Goal: Information Seeking & Learning: Find specific fact

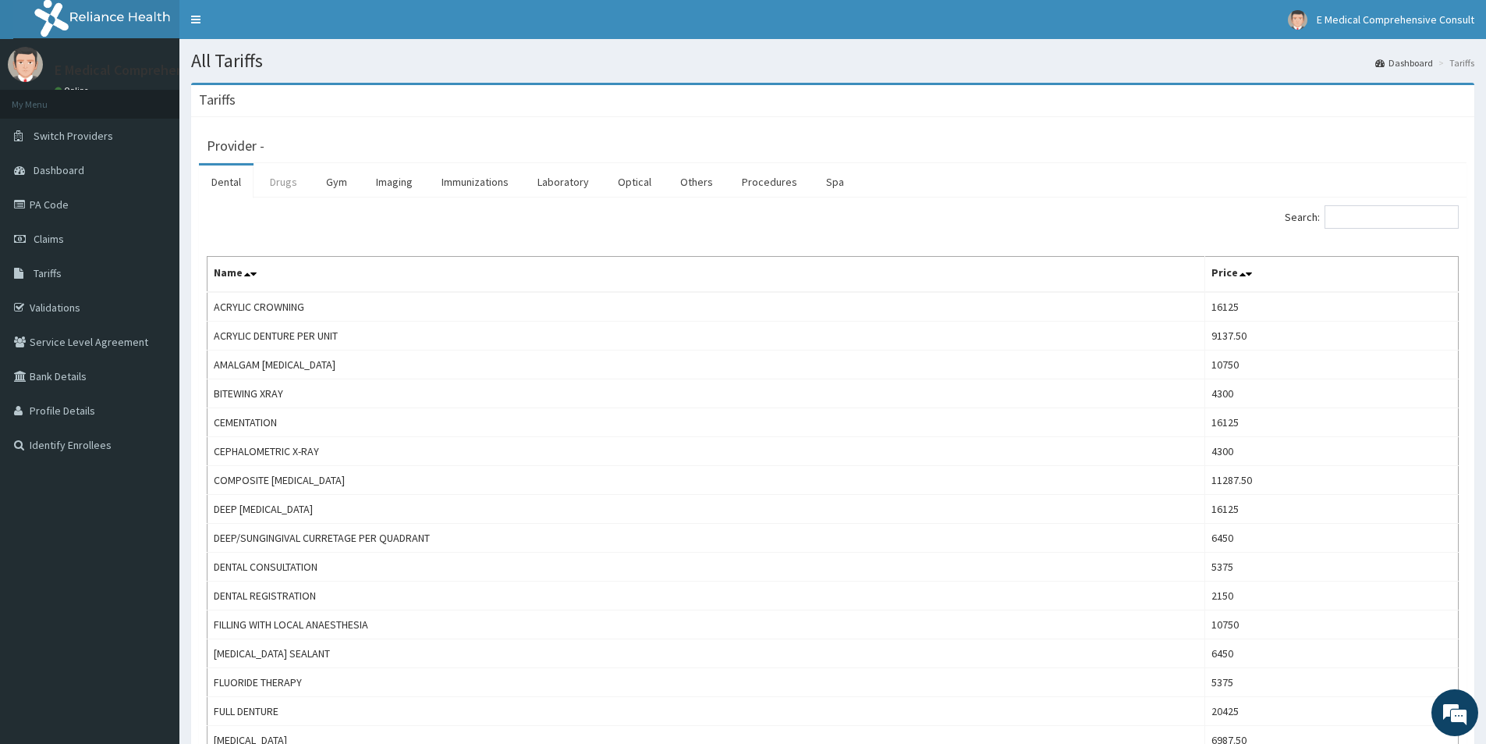
click at [276, 177] on link "Drugs" at bounding box center [283, 181] width 52 height 33
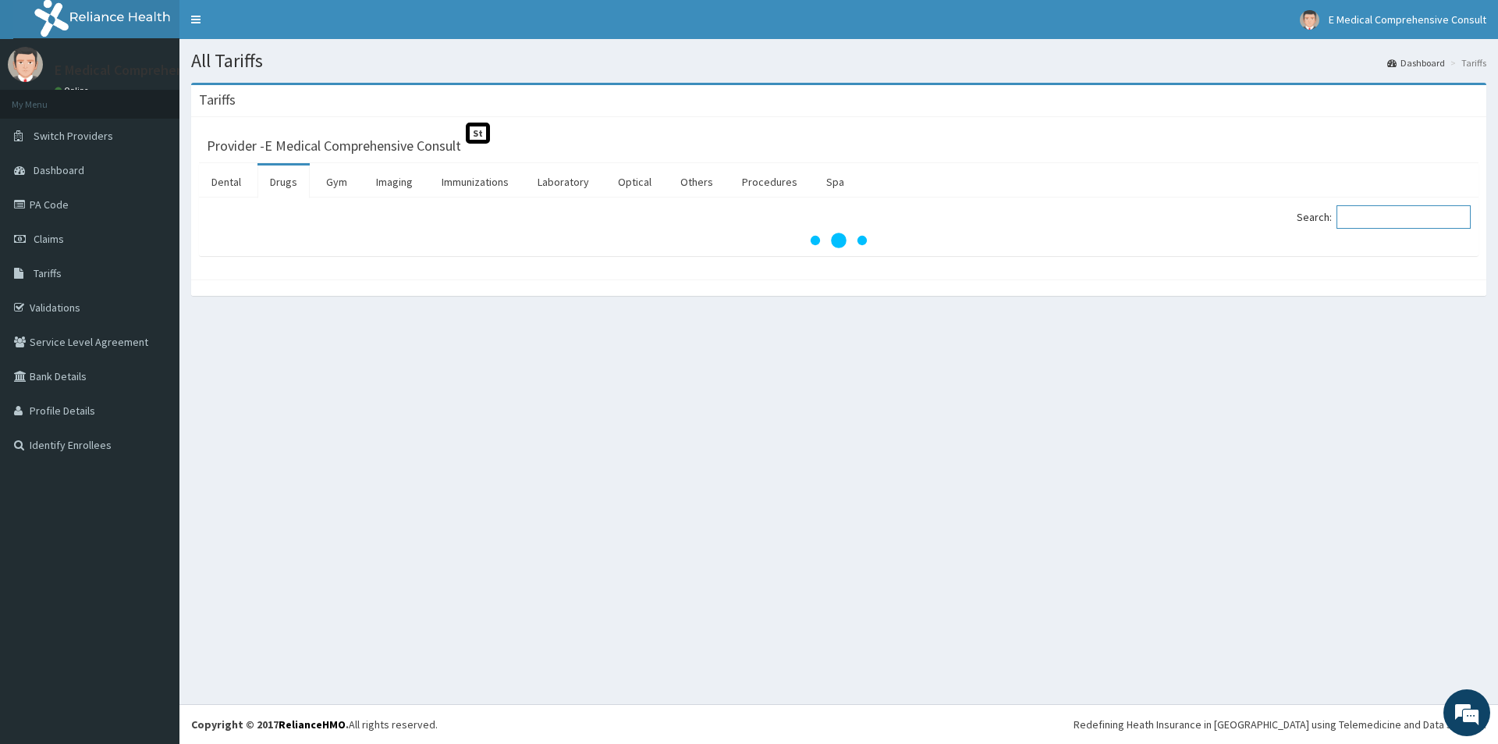
click at [1381, 215] on input "Search:" at bounding box center [1404, 216] width 134 height 23
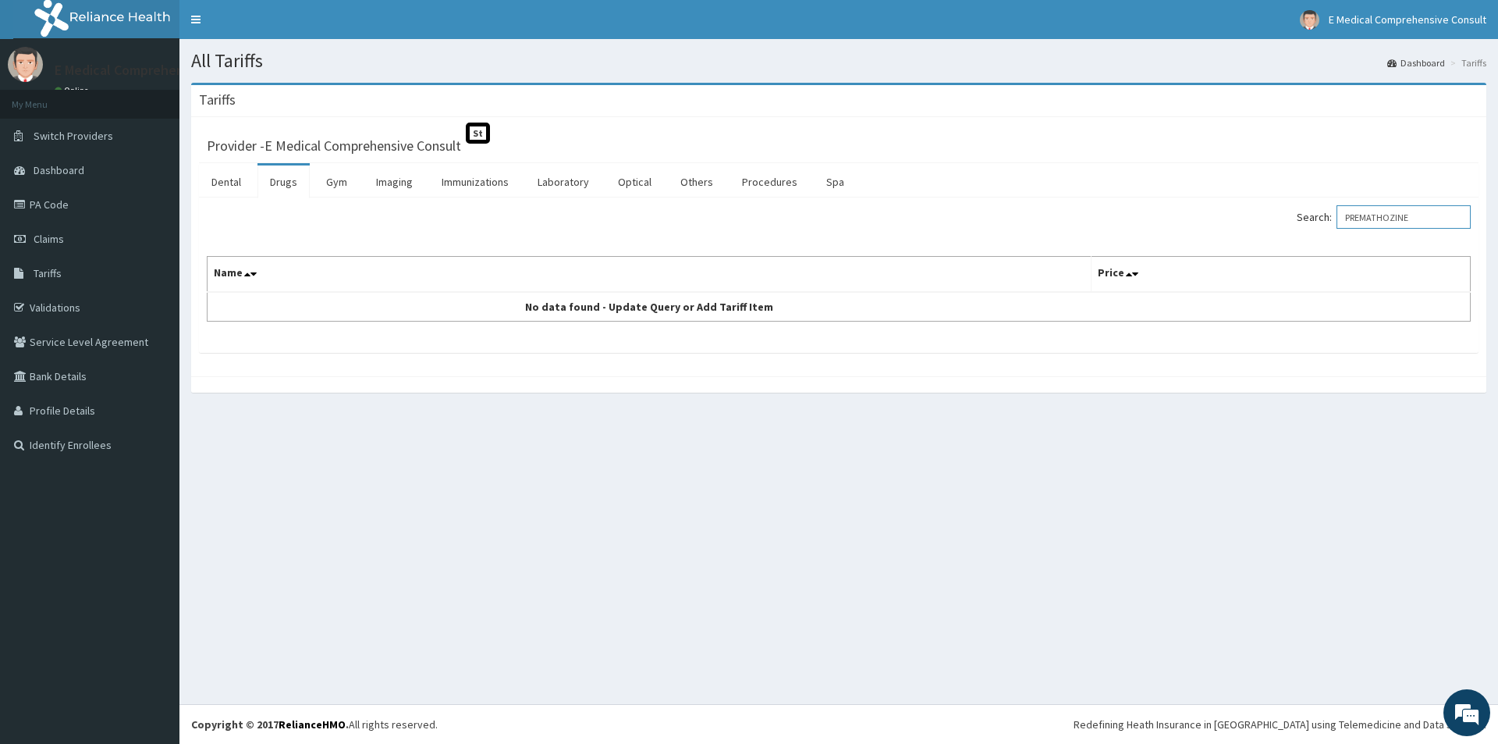
drag, startPoint x: 1408, startPoint y: 223, endPoint x: 1429, endPoint y: 226, distance: 22.1
click at [1418, 224] on input "PREMATHOZINE" at bounding box center [1404, 216] width 134 height 23
drag, startPoint x: 1440, startPoint y: 215, endPoint x: 1348, endPoint y: 218, distance: 92.1
click at [1348, 218] on label "Search: PREMATHOZINE" at bounding box center [1384, 216] width 174 height 23
paste input "romethazine Injection"
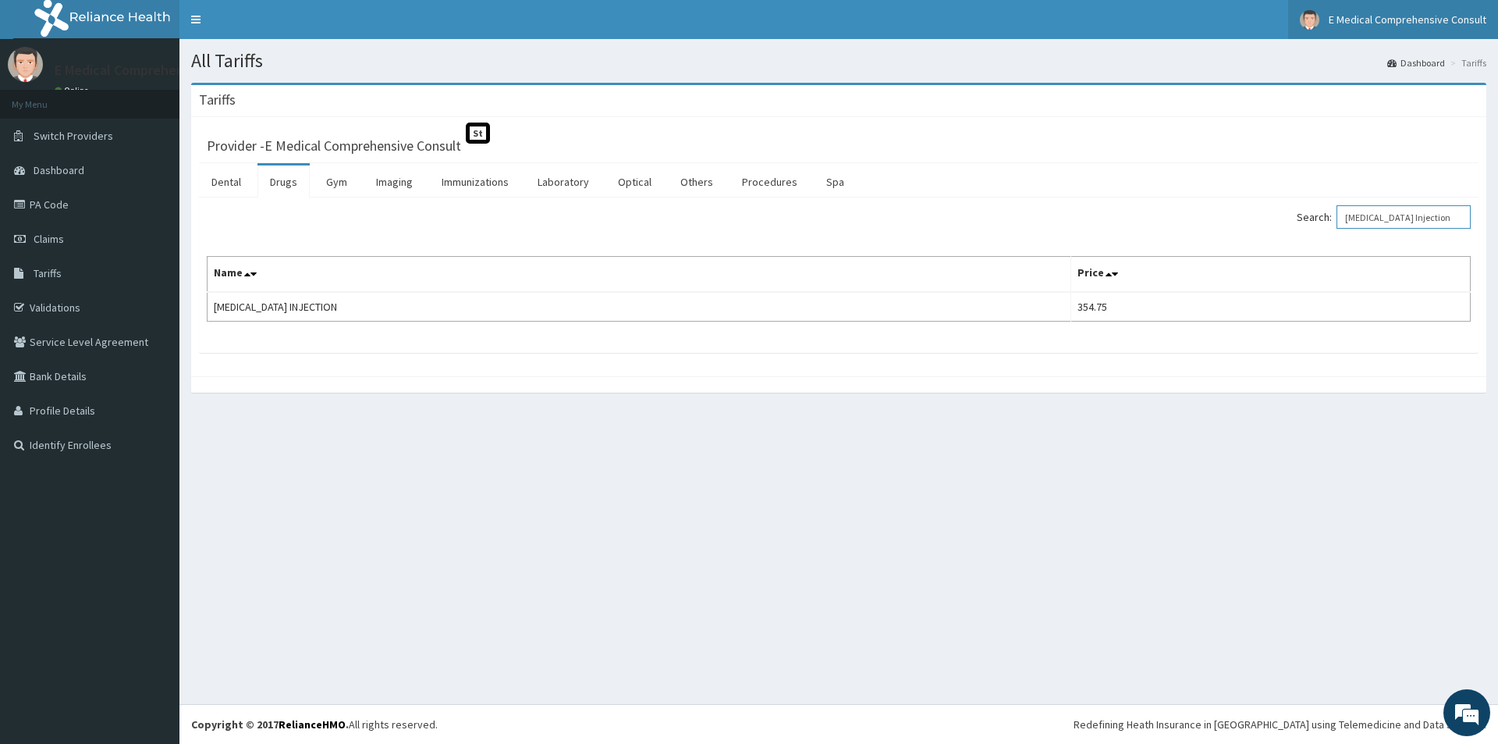
type input "Promethazine Injection"
click at [98, 214] on link "PA Code" at bounding box center [89, 204] width 179 height 34
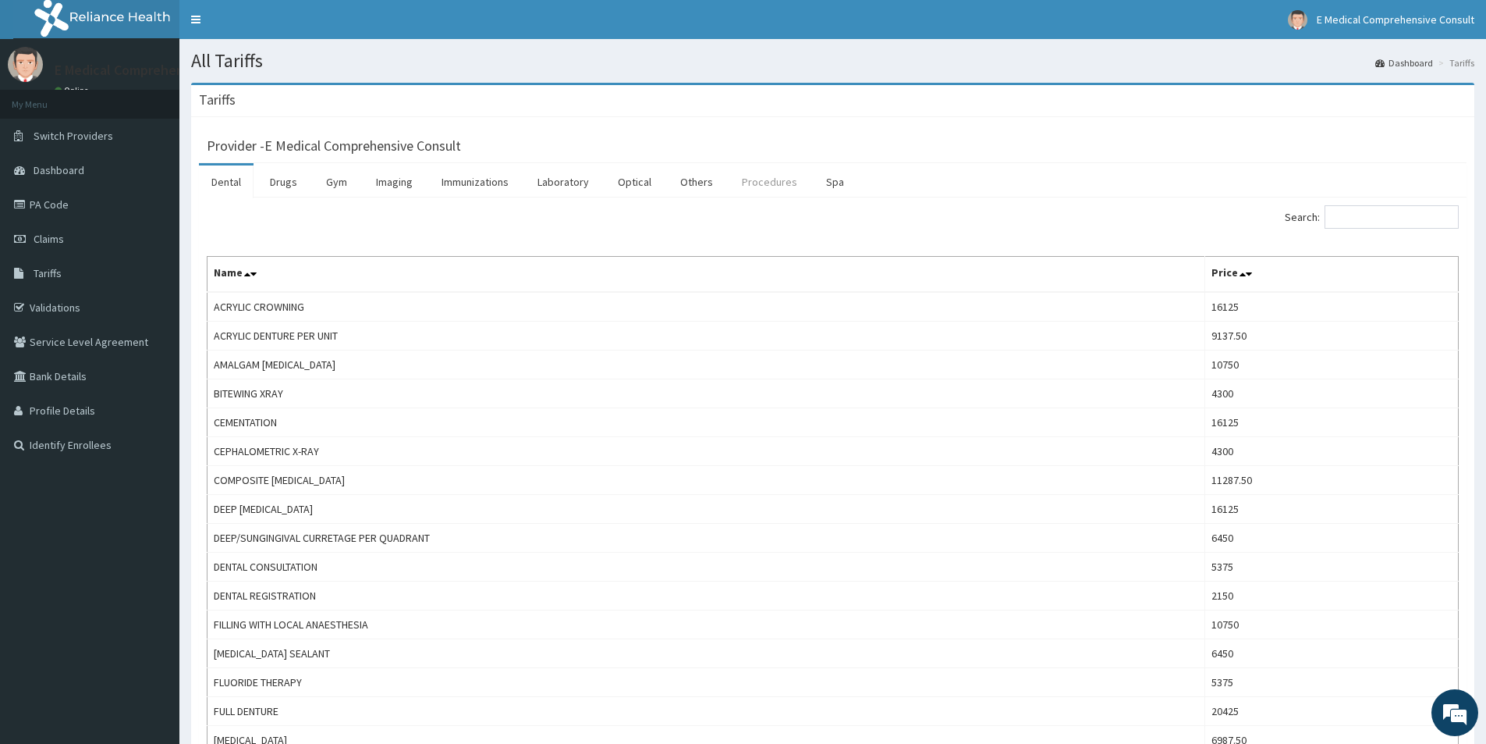
click at [774, 189] on link "Procedures" at bounding box center [770, 181] width 80 height 33
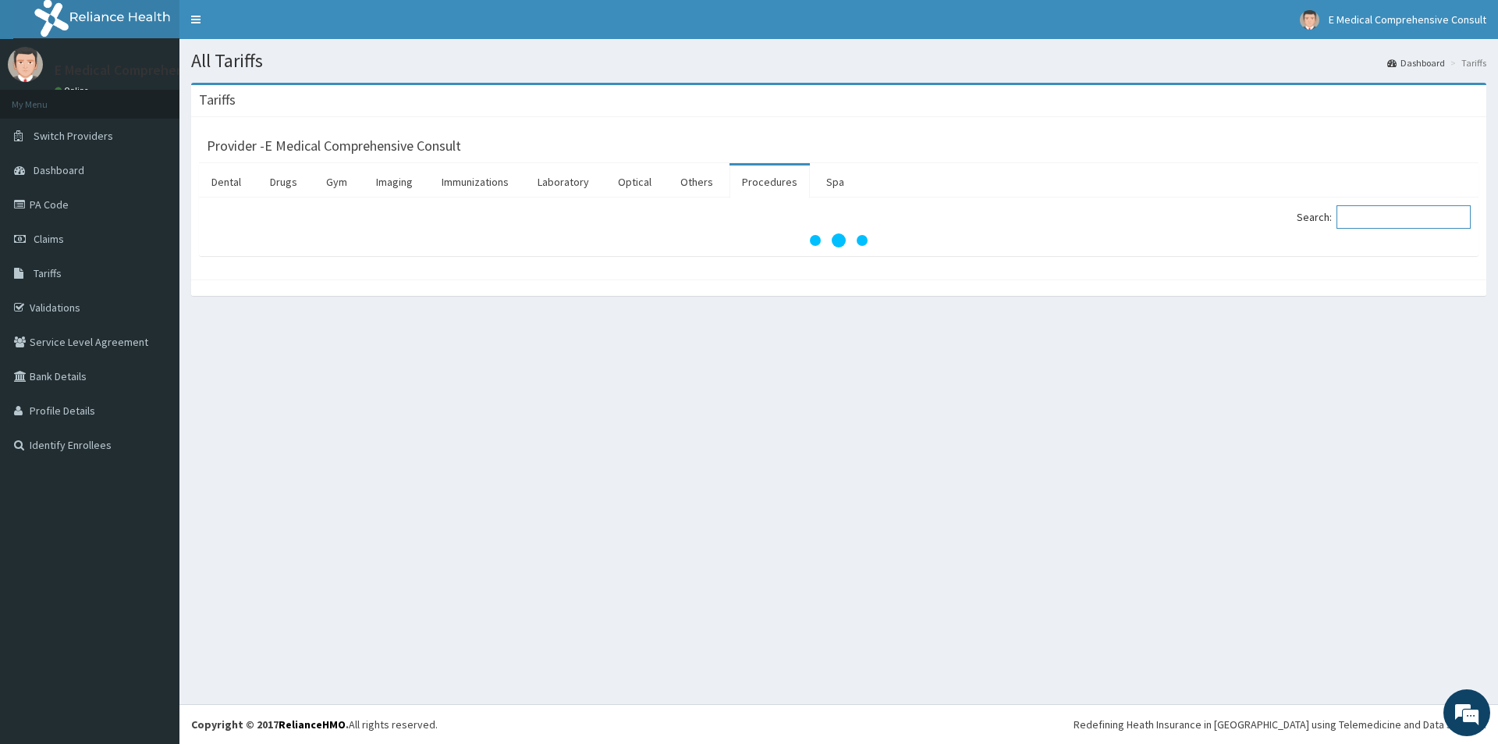
click at [1401, 218] on input "Search:" at bounding box center [1404, 216] width 134 height 23
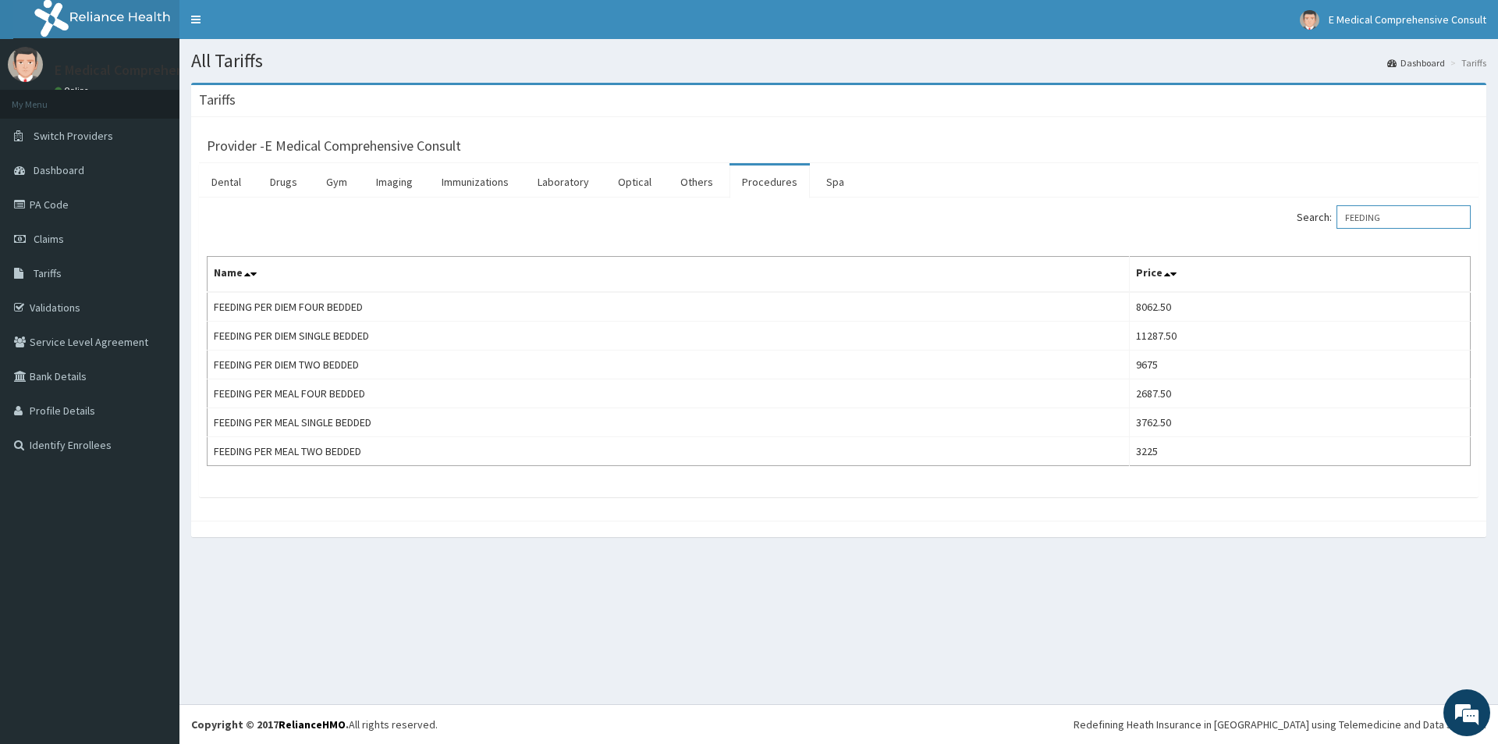
type input "FEEDING"
click at [64, 201] on link "PA Code" at bounding box center [89, 204] width 179 height 34
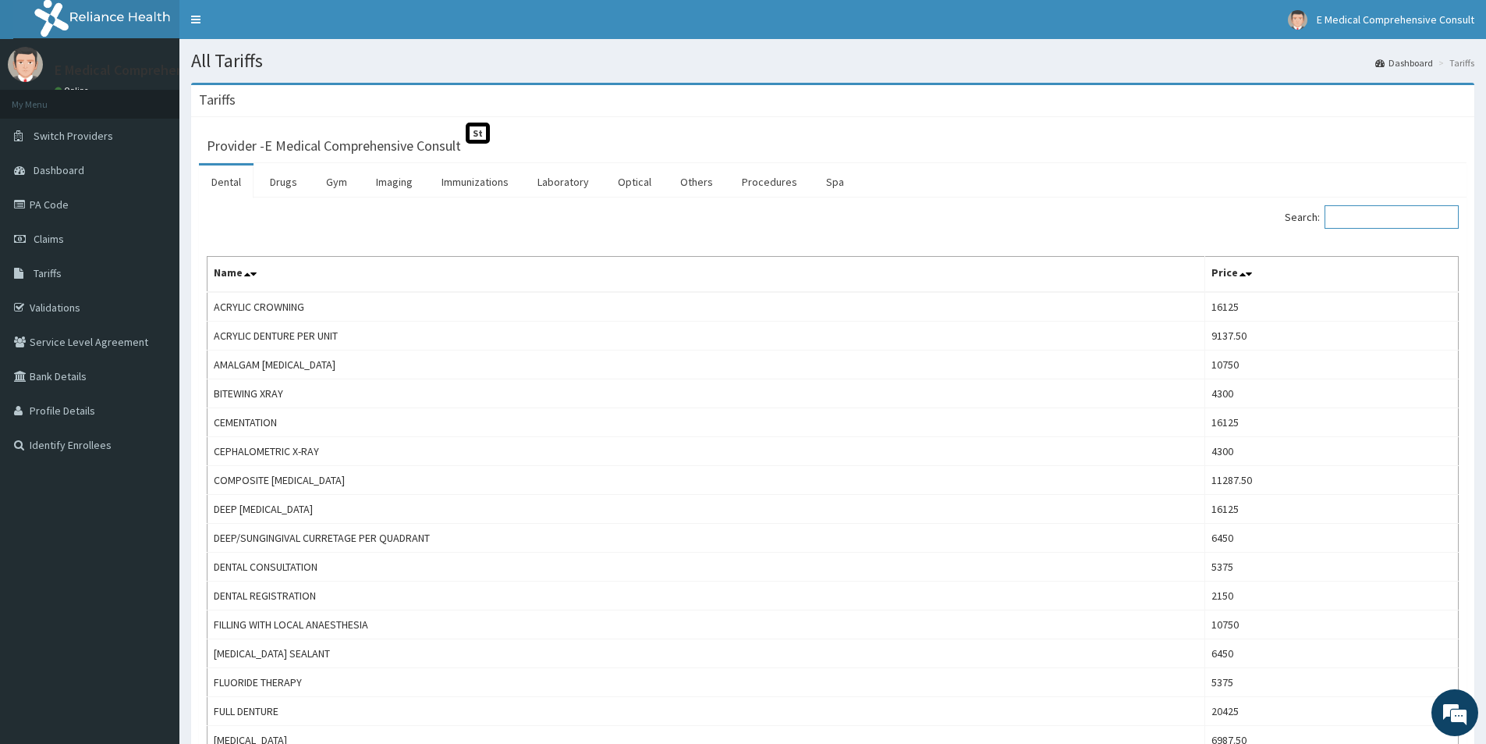
click at [1383, 218] on input "Search:" at bounding box center [1392, 216] width 134 height 23
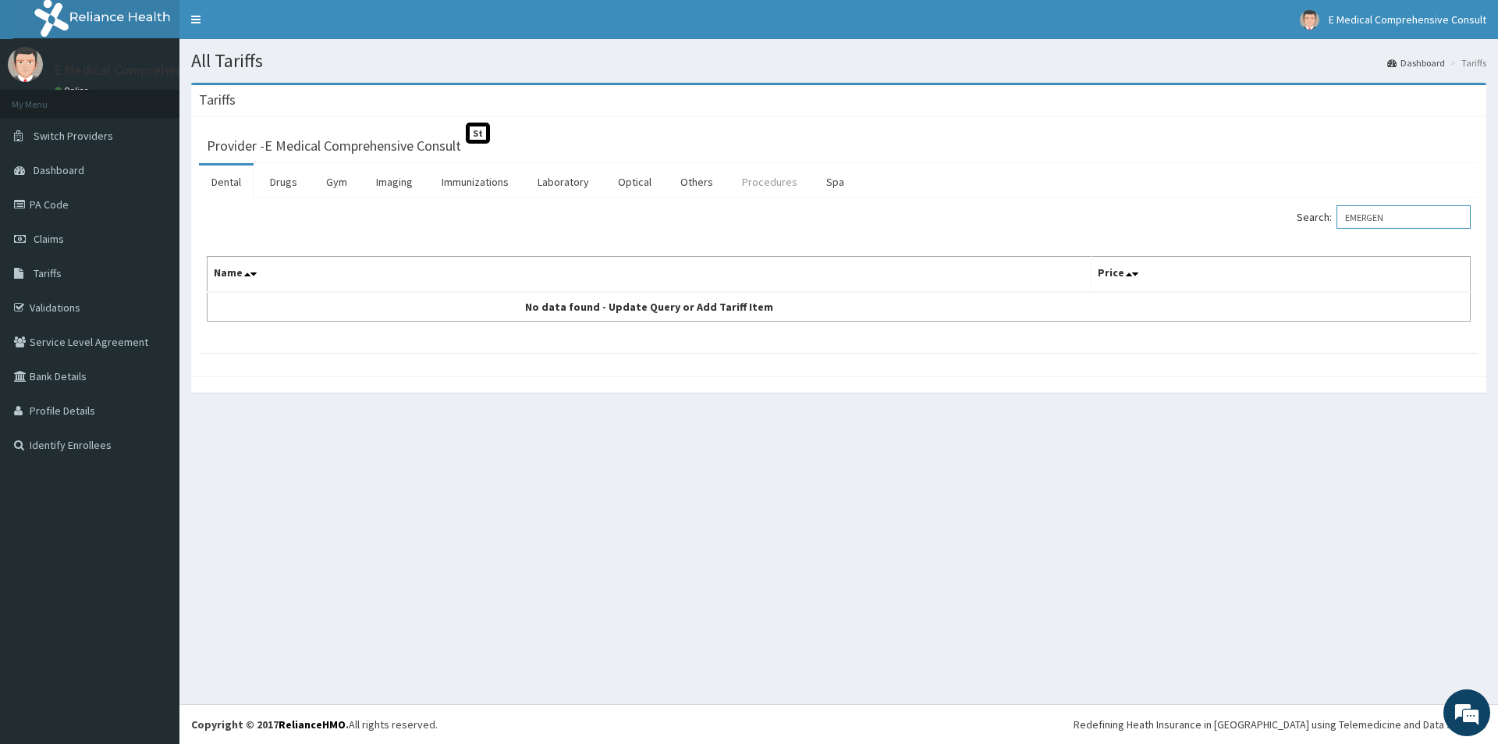
type input "EMERGEN"
click at [748, 173] on link "Procedures" at bounding box center [770, 181] width 80 height 33
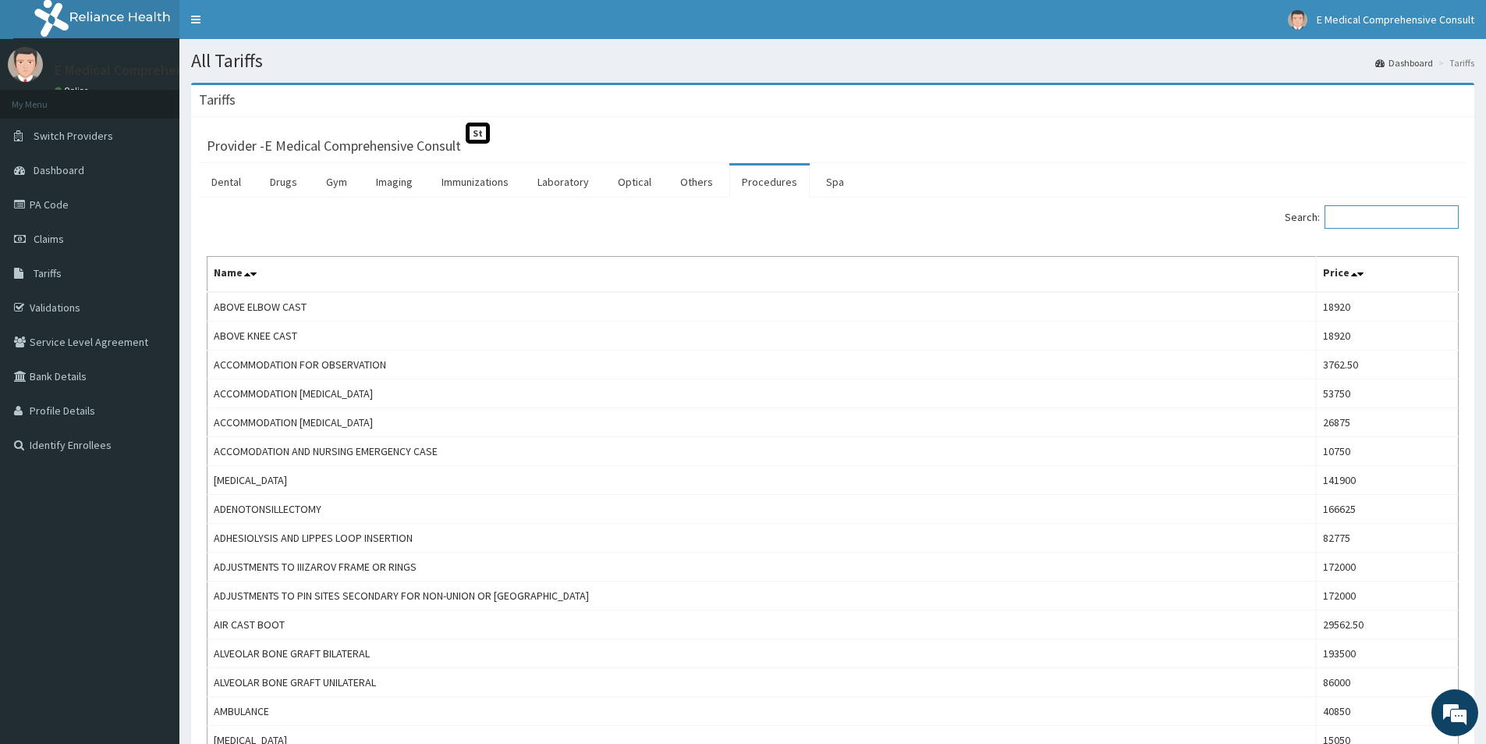
click at [1385, 213] on input "Search:" at bounding box center [1392, 216] width 134 height 23
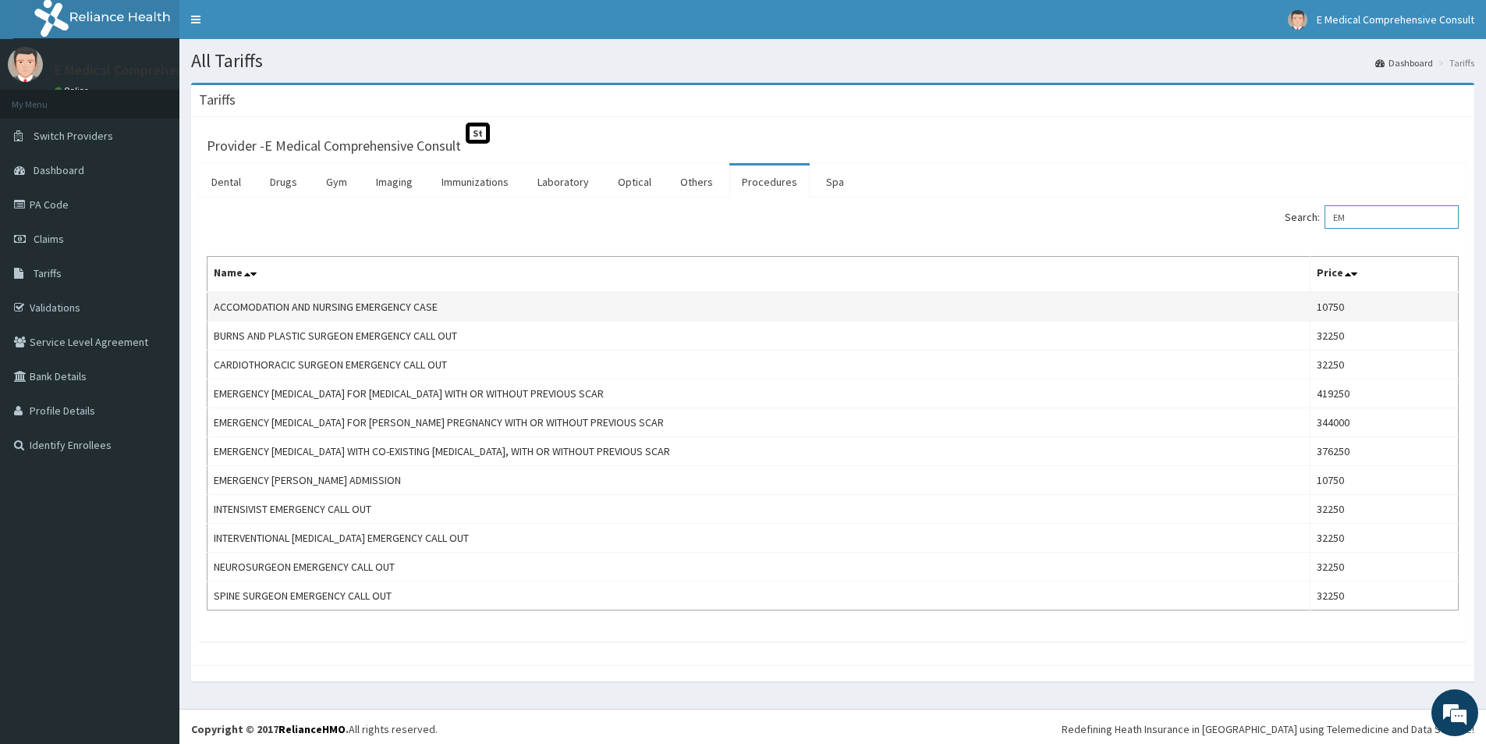
type input "E"
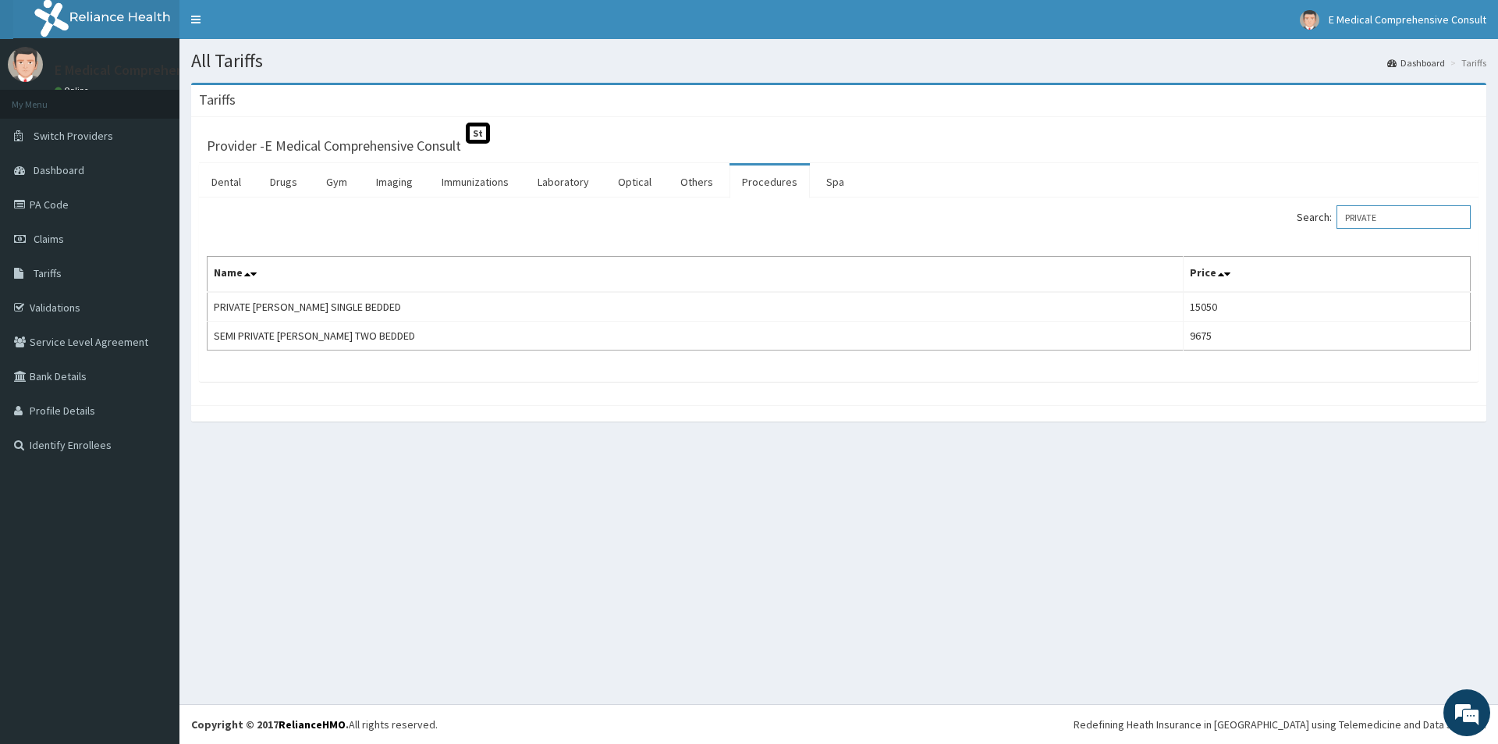
type input "PRIVATE"
click at [48, 201] on link "PA Code" at bounding box center [89, 204] width 179 height 34
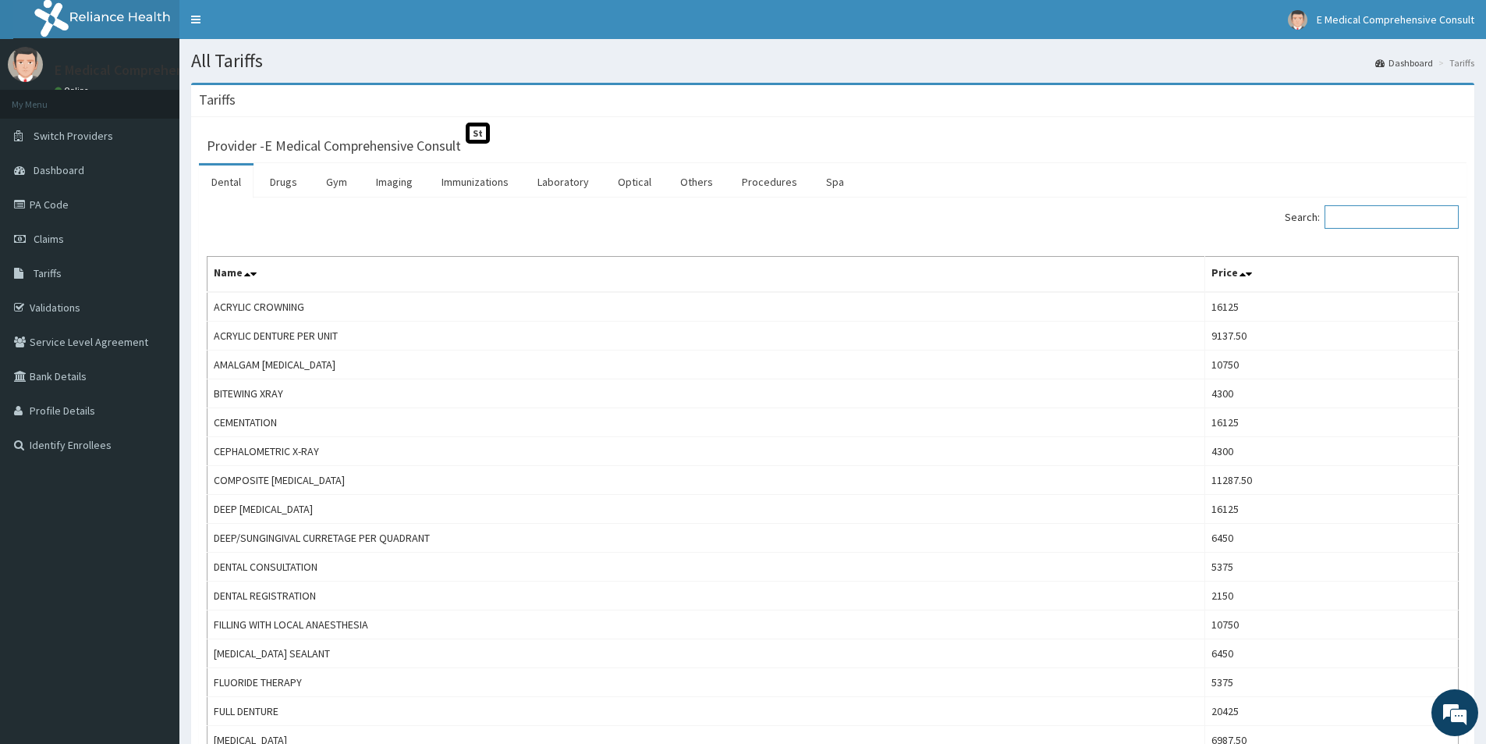
click at [1380, 215] on input "Search:" at bounding box center [1392, 216] width 134 height 23
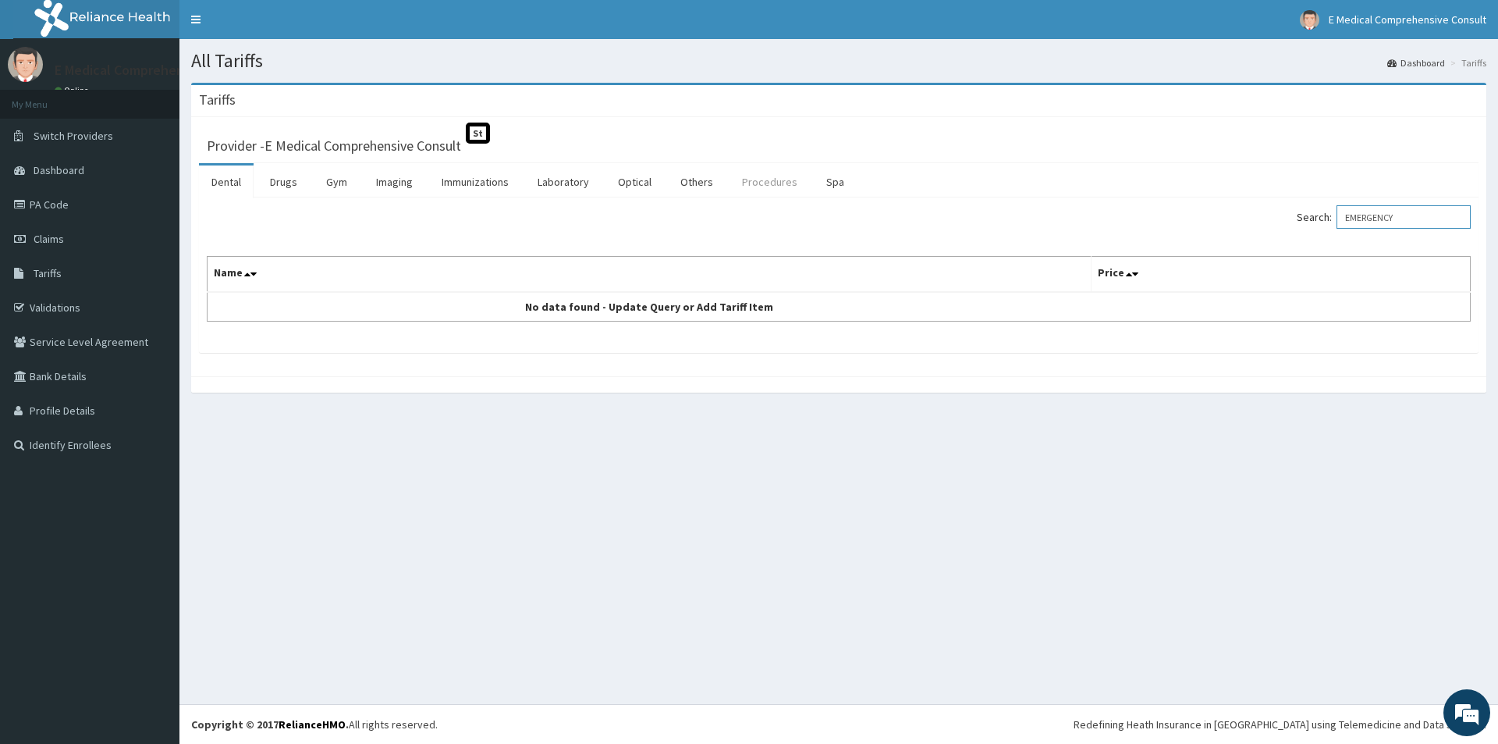
type input "EMERGENCY"
click at [767, 174] on link "Procedures" at bounding box center [770, 181] width 80 height 33
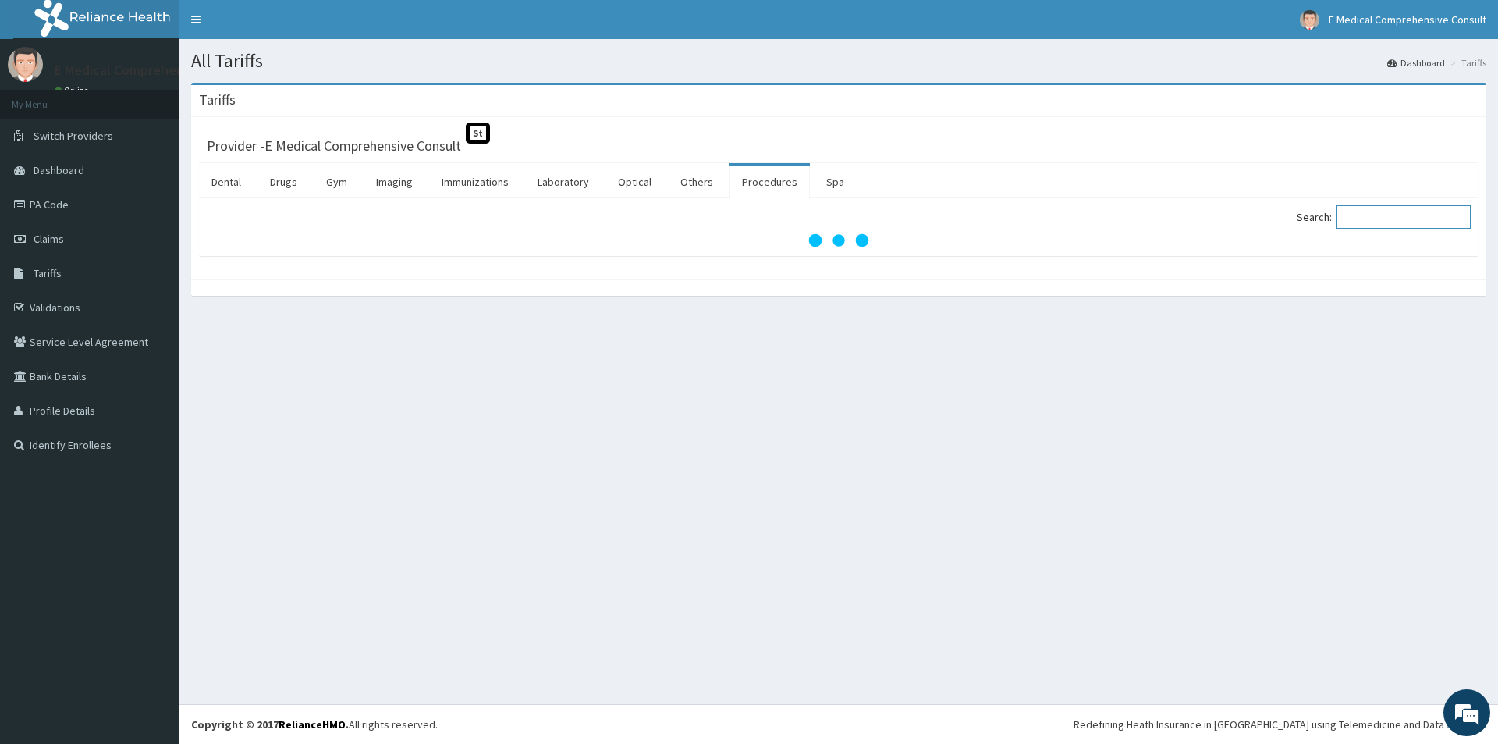
click at [1410, 218] on input "Search:" at bounding box center [1404, 216] width 134 height 23
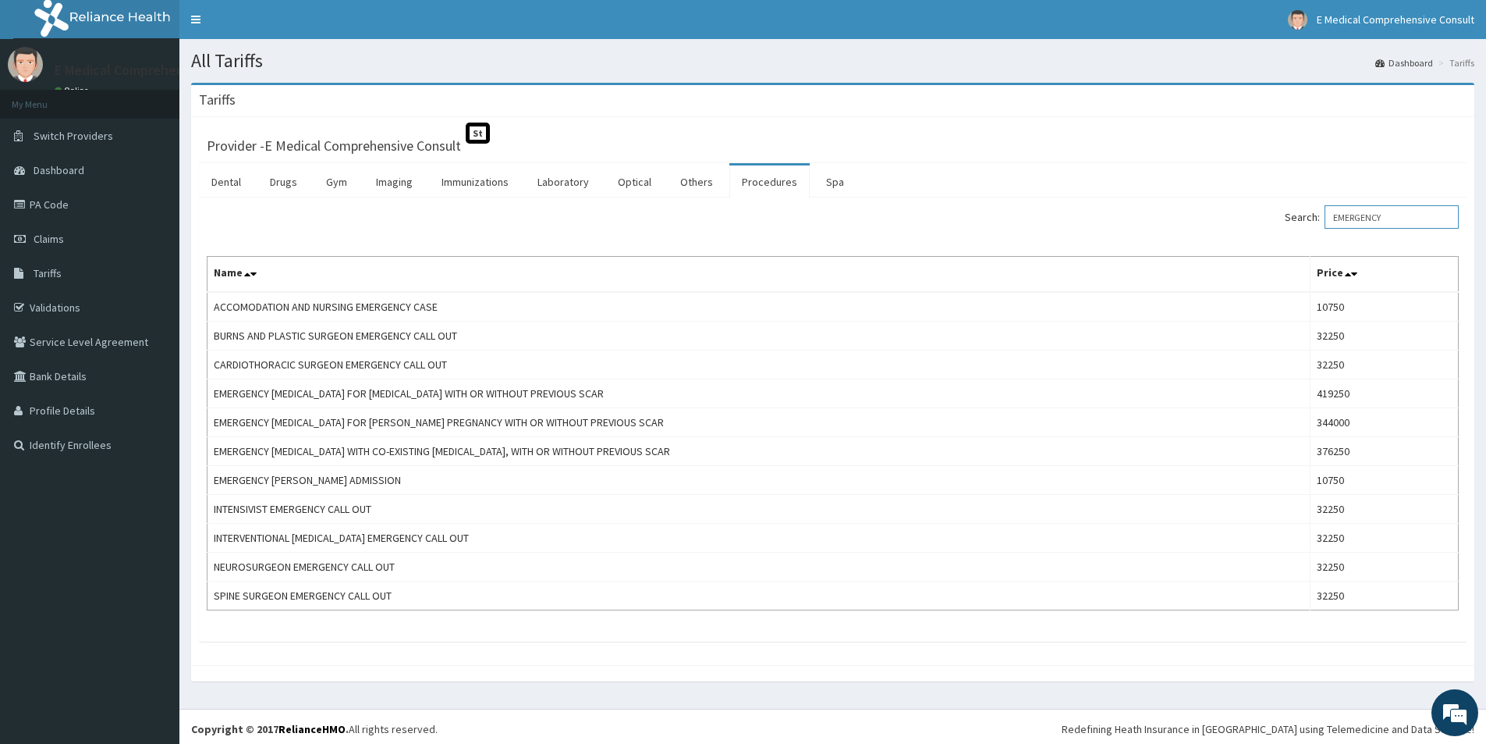
type input "EMERGENCY"
click at [37, 201] on link "PA Code" at bounding box center [89, 204] width 179 height 34
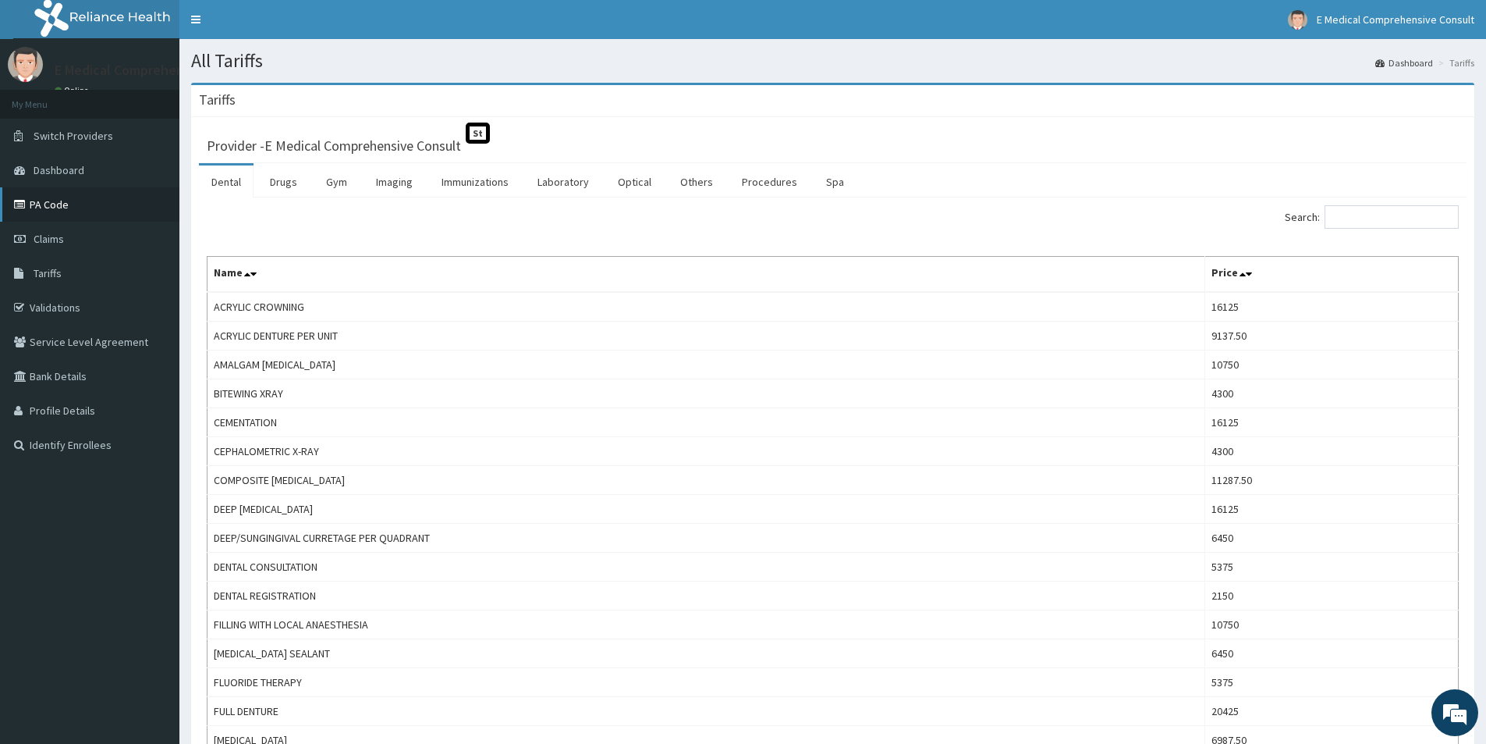
click at [47, 195] on link "PA Code" at bounding box center [89, 204] width 179 height 34
click at [28, 204] on icon at bounding box center [22, 204] width 16 height 11
click at [41, 207] on link "PA Code" at bounding box center [89, 204] width 179 height 34
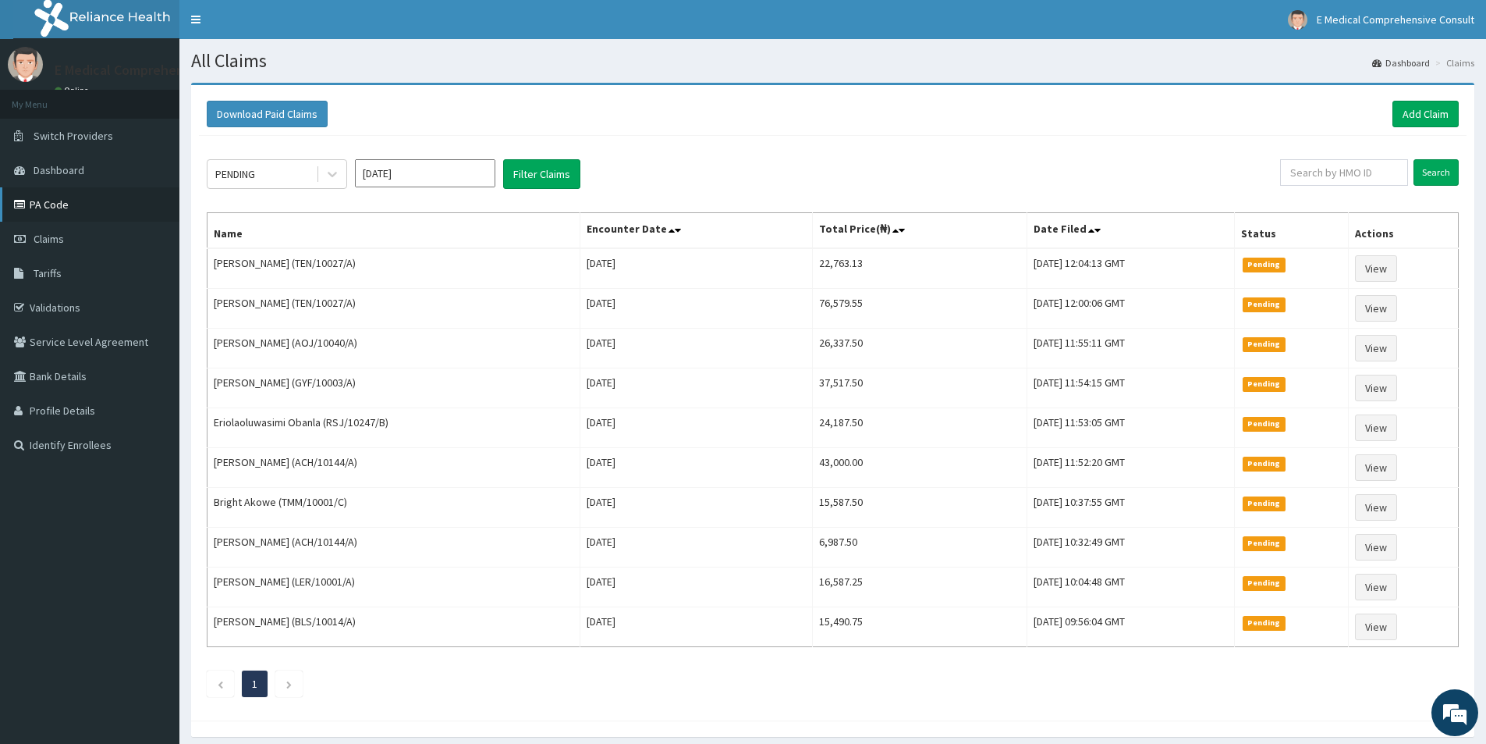
click at [58, 202] on link "PA Code" at bounding box center [89, 204] width 179 height 34
